Goal: Transaction & Acquisition: Book appointment/travel/reservation

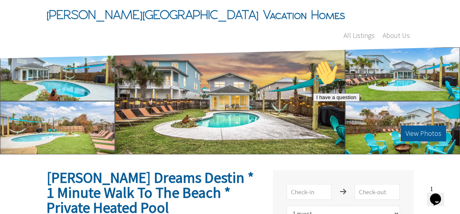
click at [83, 54] on div at bounding box center [57, 74] width 115 height 54
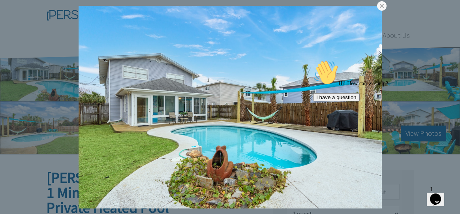
click at [313, 60] on icon "Chat attention grabber" at bounding box center [313, 60] width 0 height 0
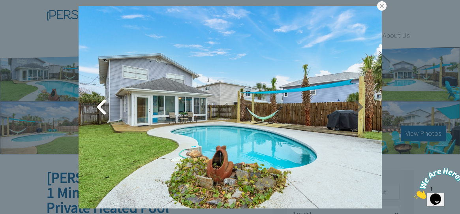
click at [360, 107] on link at bounding box center [358, 107] width 20 height 20
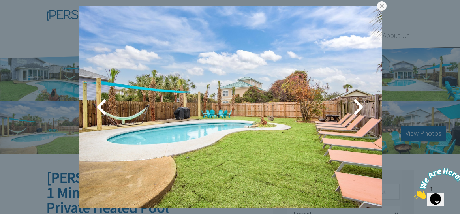
click at [360, 107] on link at bounding box center [358, 107] width 20 height 20
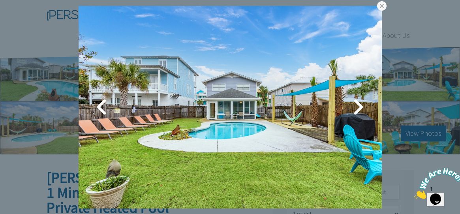
click at [360, 107] on link at bounding box center [358, 107] width 20 height 20
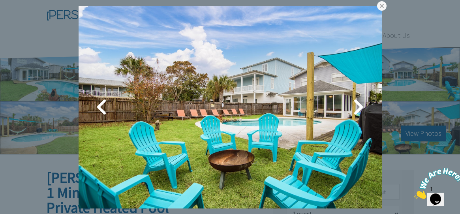
click at [360, 107] on link at bounding box center [358, 107] width 20 height 20
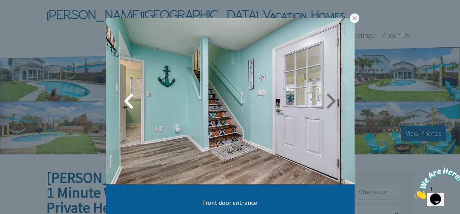
click at [329, 103] on link at bounding box center [331, 101] width 20 height 20
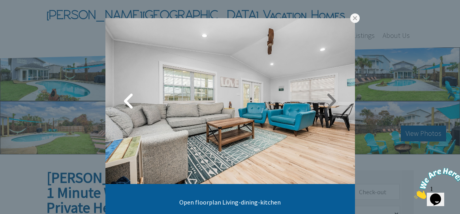
click at [328, 103] on link at bounding box center [331, 101] width 20 height 20
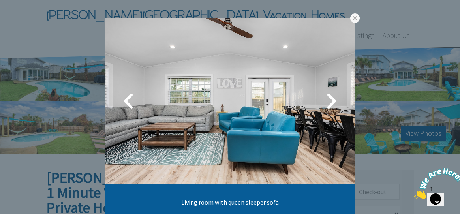
click at [328, 103] on link at bounding box center [331, 101] width 20 height 20
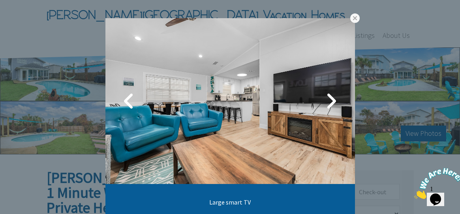
click at [328, 103] on link at bounding box center [331, 101] width 20 height 20
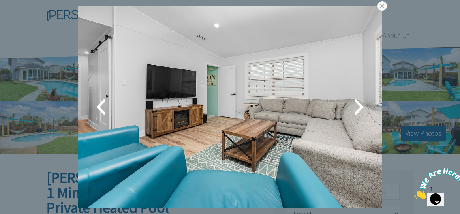
click at [328, 103] on img at bounding box center [230, 107] width 304 height 202
click at [362, 103] on link at bounding box center [358, 107] width 20 height 20
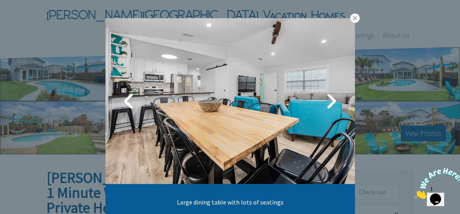
click at [362, 103] on div "Large dining table with lots of seatings" at bounding box center [230, 107] width 460 height 214
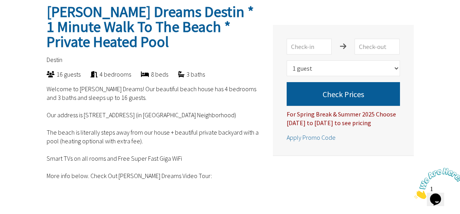
scroll to position [166, 0]
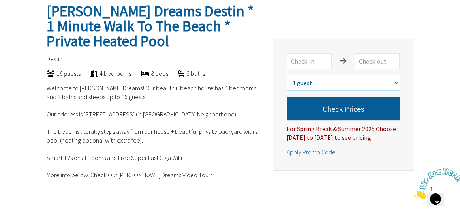
select select "6"
click at [312, 53] on input "text" at bounding box center [308, 61] width 45 height 16
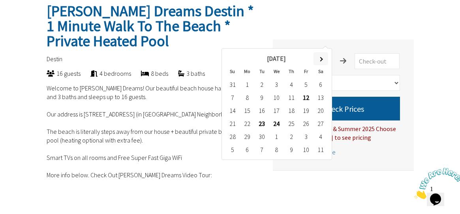
click at [322, 60] on span at bounding box center [320, 59] width 4 height 4
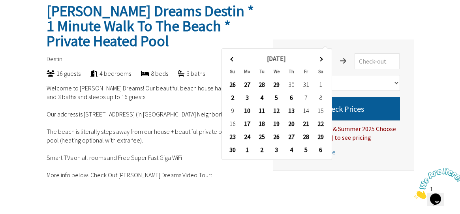
click at [322, 60] on span at bounding box center [320, 59] width 4 height 4
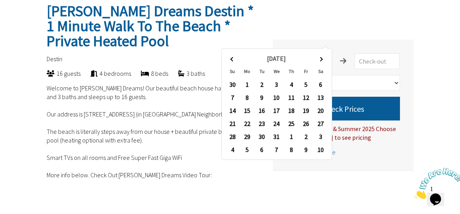
click at [322, 60] on span at bounding box center [320, 59] width 4 height 4
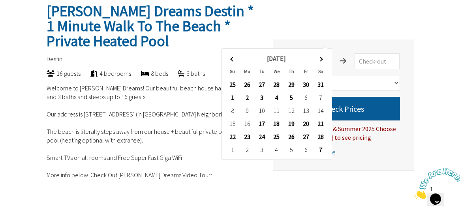
click at [322, 60] on span at bounding box center [320, 59] width 4 height 4
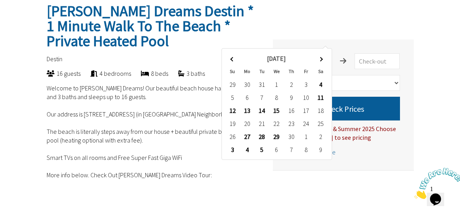
click at [322, 60] on th at bounding box center [320, 58] width 15 height 13
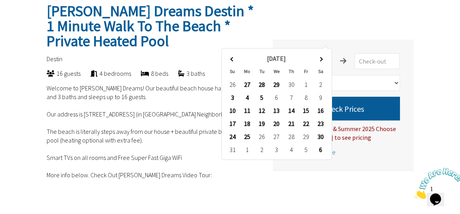
click at [322, 60] on span at bounding box center [320, 59] width 4 height 4
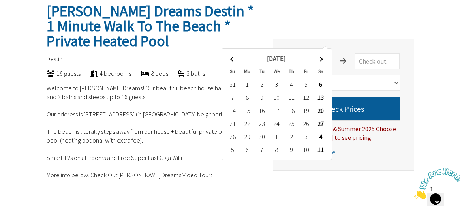
click at [322, 60] on th at bounding box center [320, 58] width 15 height 13
click at [291, 112] on td "16" at bounding box center [291, 110] width 15 height 13
type input "[DATE]"
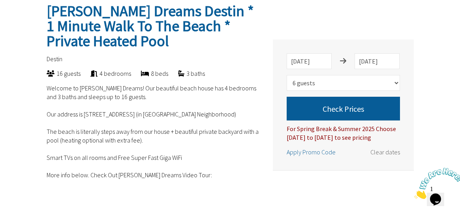
click at [381, 148] on span "Clear dates" at bounding box center [385, 152] width 30 height 8
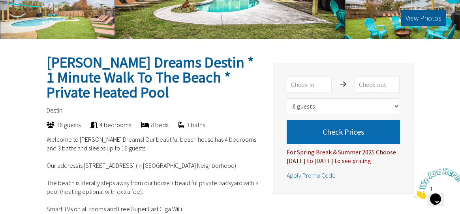
scroll to position [115, 0]
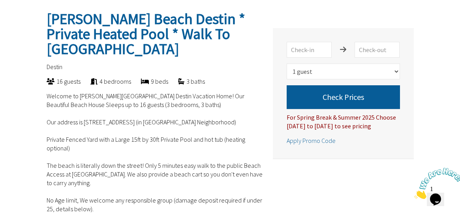
scroll to position [159, 0]
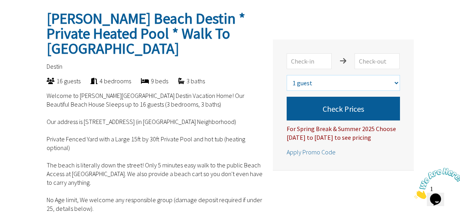
select select "6"
click at [318, 53] on input "text" at bounding box center [308, 61] width 45 height 16
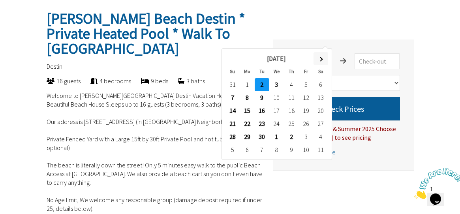
click at [322, 59] on span at bounding box center [320, 59] width 4 height 4
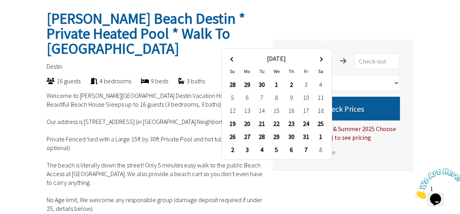
click at [322, 59] on span at bounding box center [320, 59] width 4 height 4
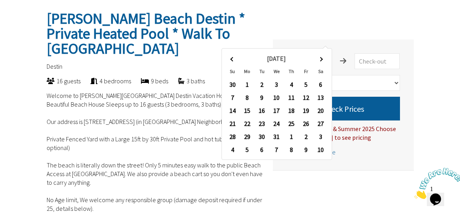
click at [322, 59] on span at bounding box center [320, 59] width 4 height 4
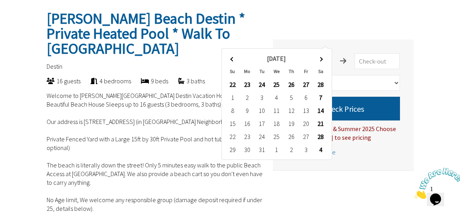
click at [322, 59] on span at bounding box center [320, 59] width 4 height 4
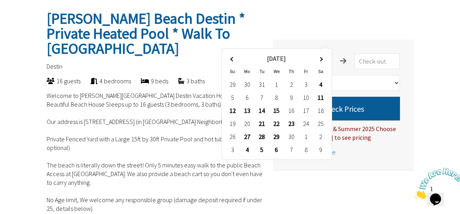
click at [322, 59] on span at bounding box center [320, 59] width 4 height 4
